Goal: Information Seeking & Learning: Find specific fact

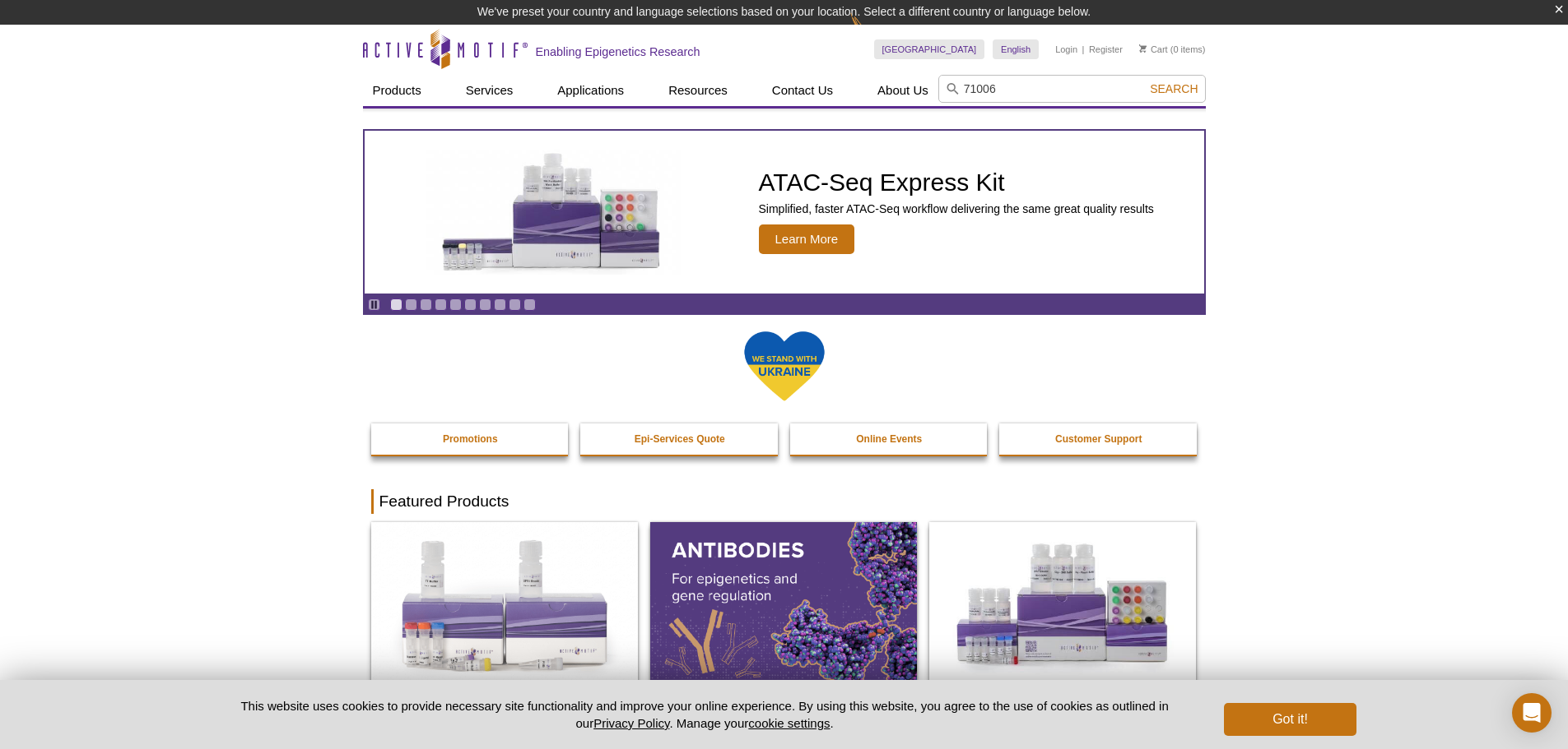
type input "71006"
click at [1145, 81] on button "Search" at bounding box center [1173, 89] width 58 height 15
